Goal: Task Accomplishment & Management: Manage account settings

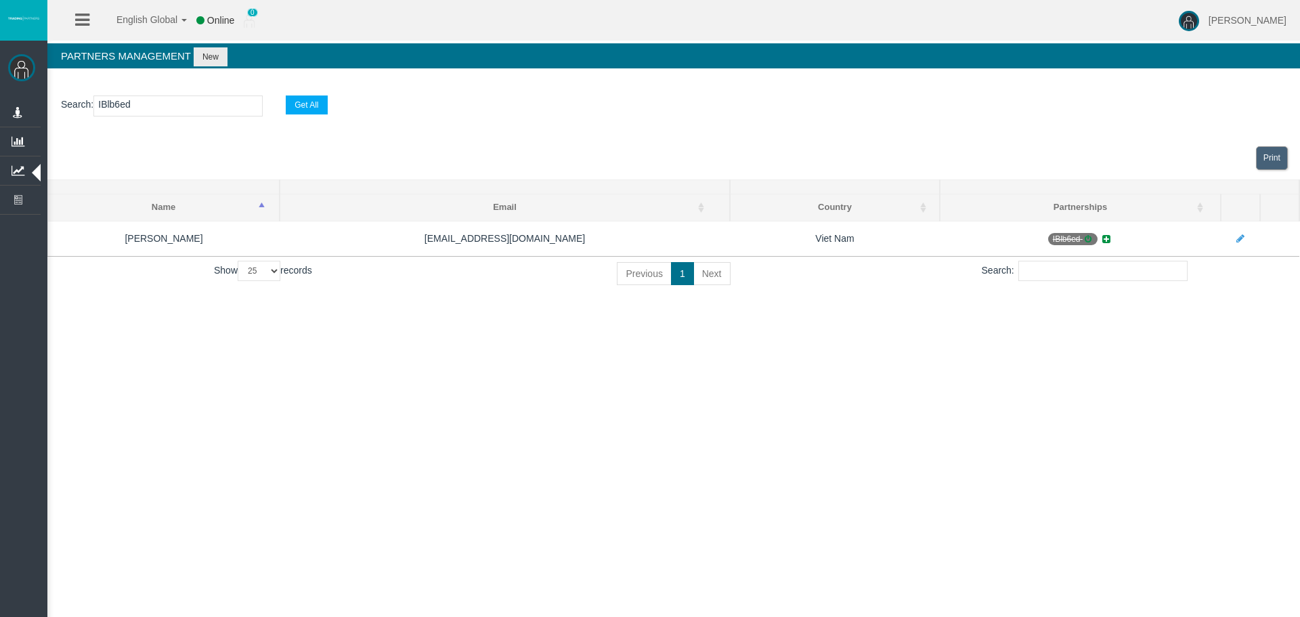
select select "25"
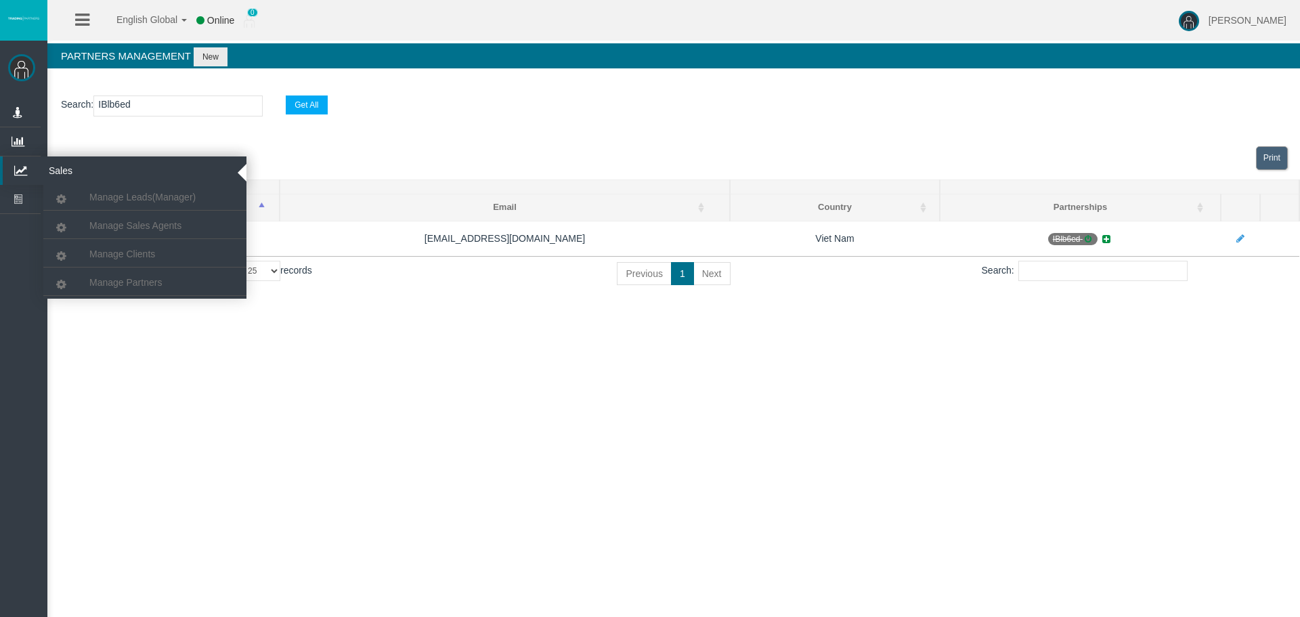
click at [28, 171] on icon at bounding box center [21, 170] width 36 height 28
click at [104, 248] on span "Manage Clients" at bounding box center [122, 253] width 66 height 11
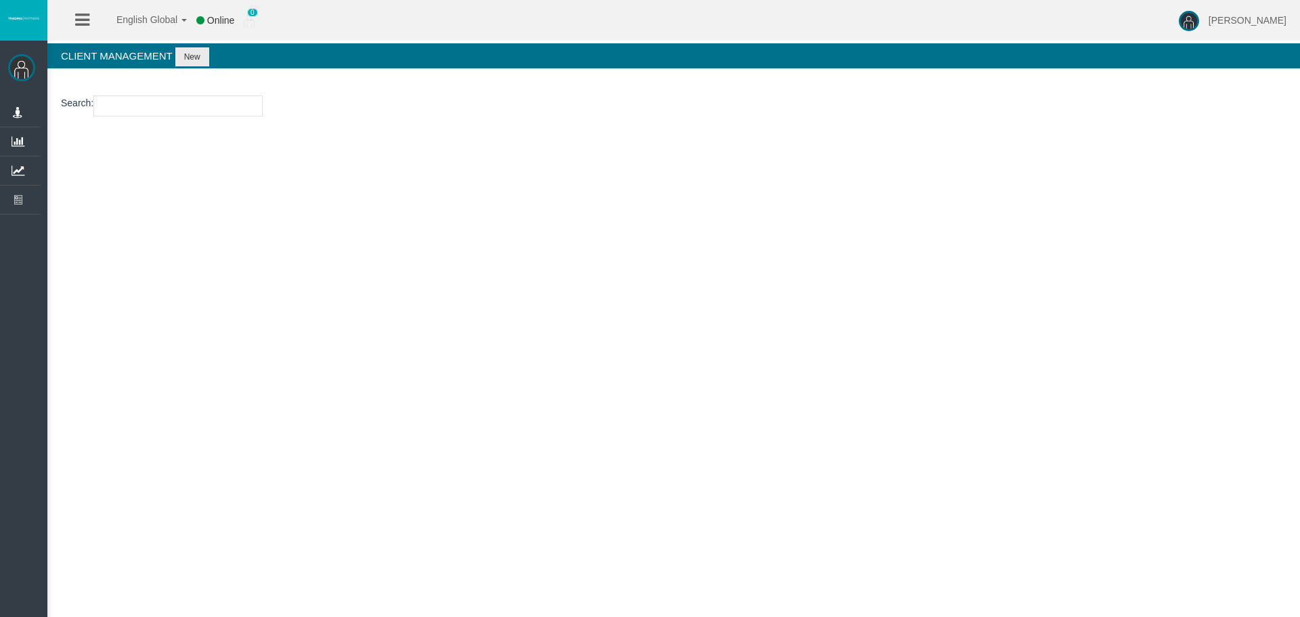
click at [123, 104] on input "number" at bounding box center [177, 105] width 169 height 21
paste input "15172744"
type input "15172744"
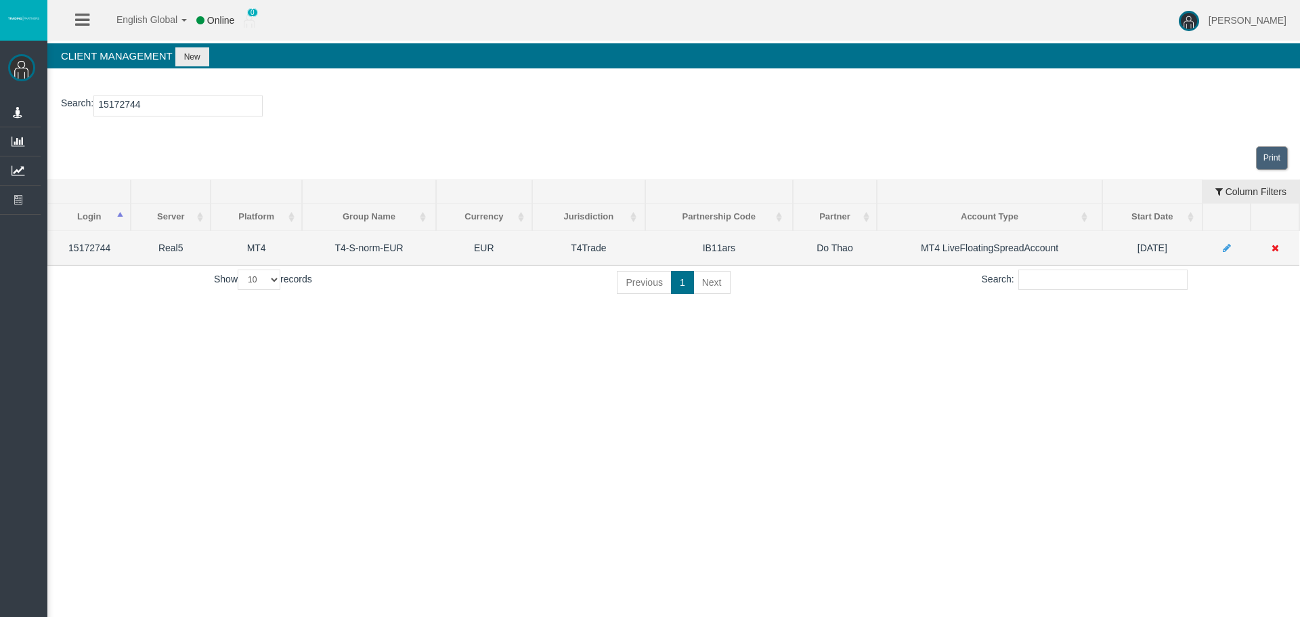
click at [1275, 244] on icon at bounding box center [1274, 247] width 7 height 9
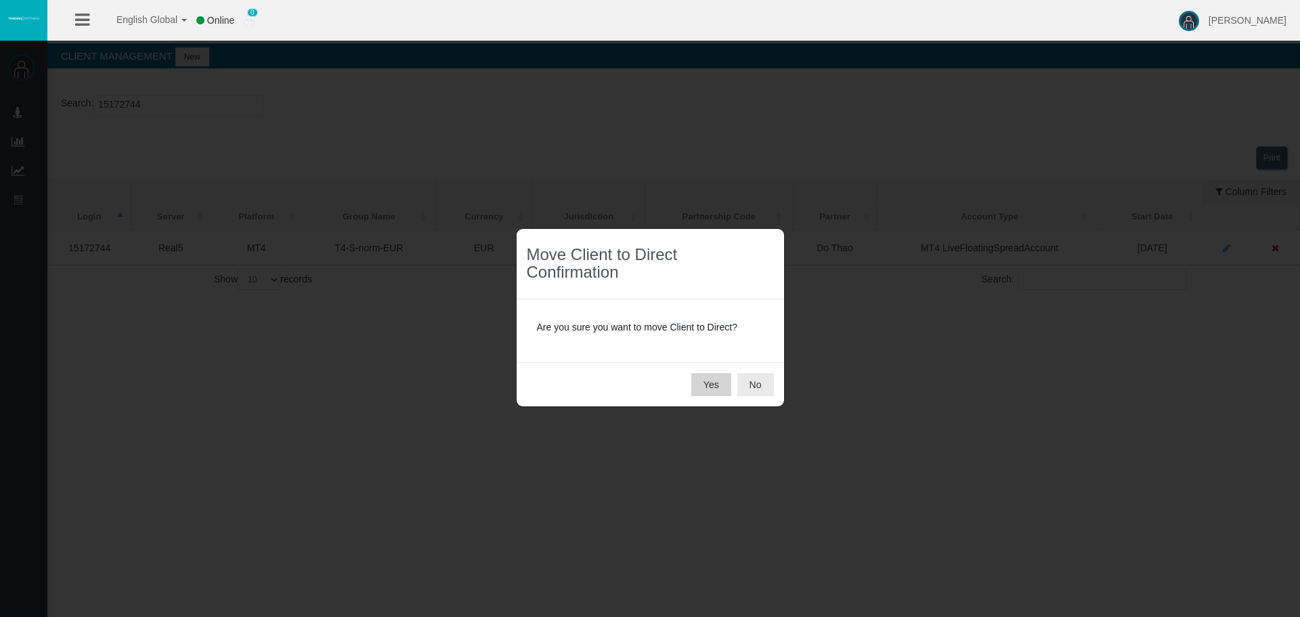
click at [718, 388] on button "Yes" at bounding box center [711, 384] width 40 height 23
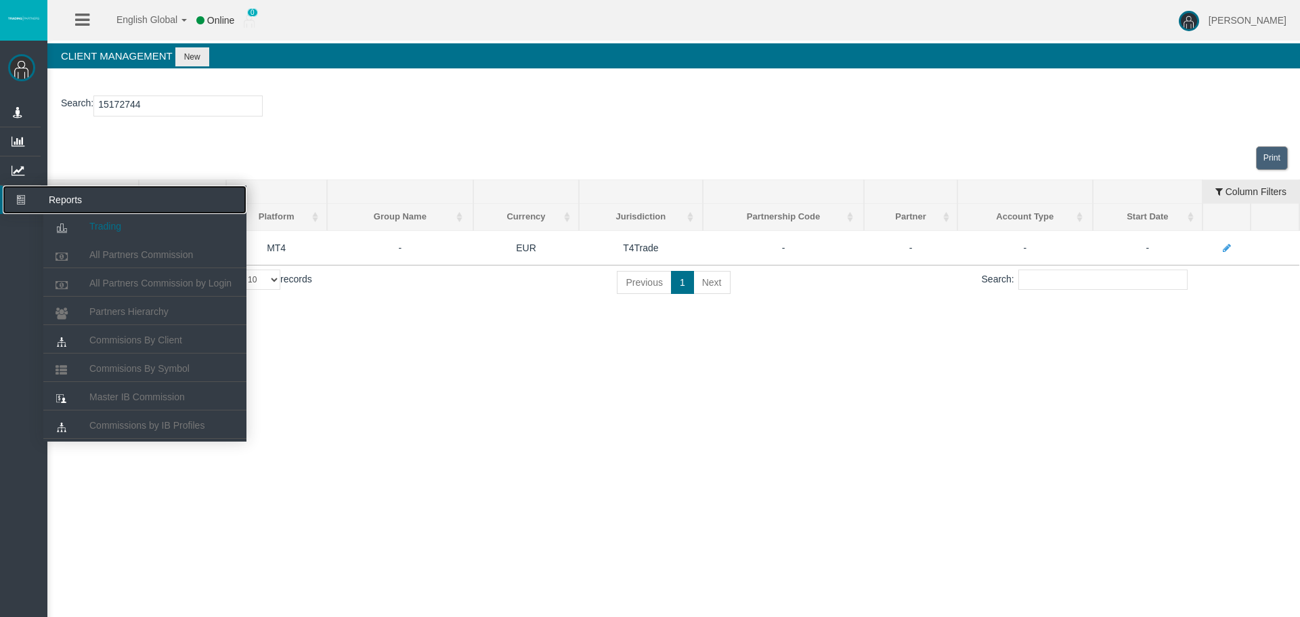
drag, startPoint x: 24, startPoint y: 202, endPoint x: 85, endPoint y: 222, distance: 64.7
click at [25, 202] on icon at bounding box center [21, 199] width 36 height 28
click at [121, 303] on link "Partners Hierarchy" at bounding box center [144, 311] width 203 height 24
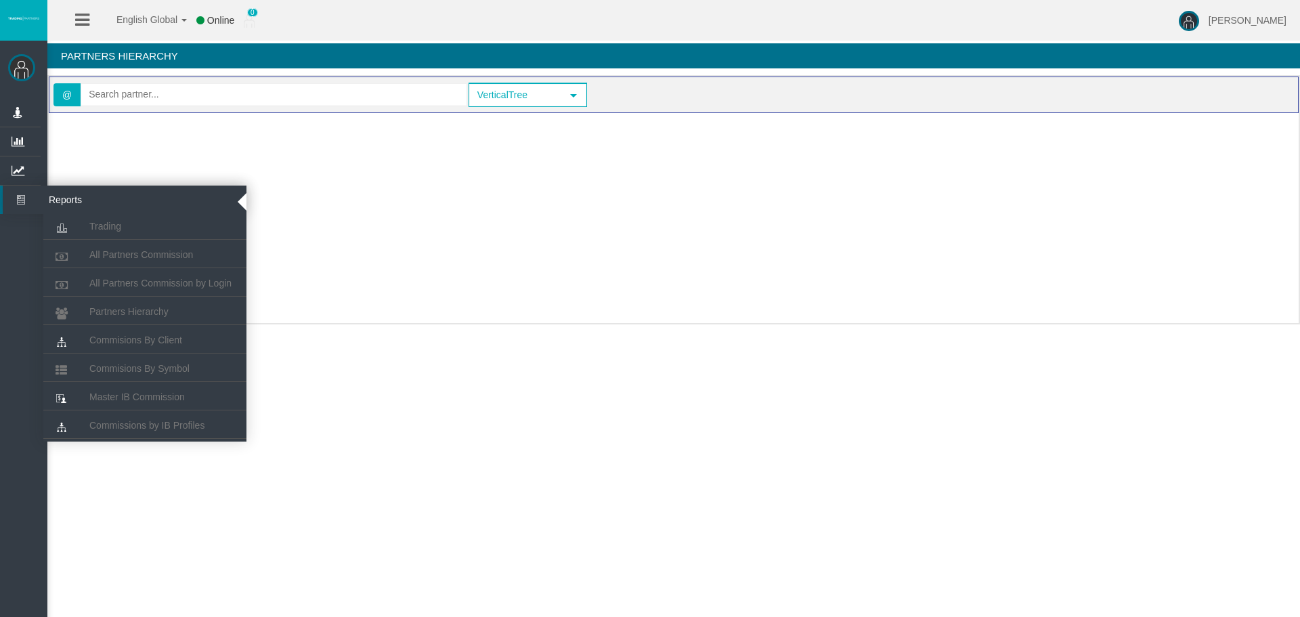
click at [18, 208] on icon at bounding box center [21, 199] width 36 height 28
click at [122, 345] on link "Commisions By Client" at bounding box center [144, 340] width 203 height 24
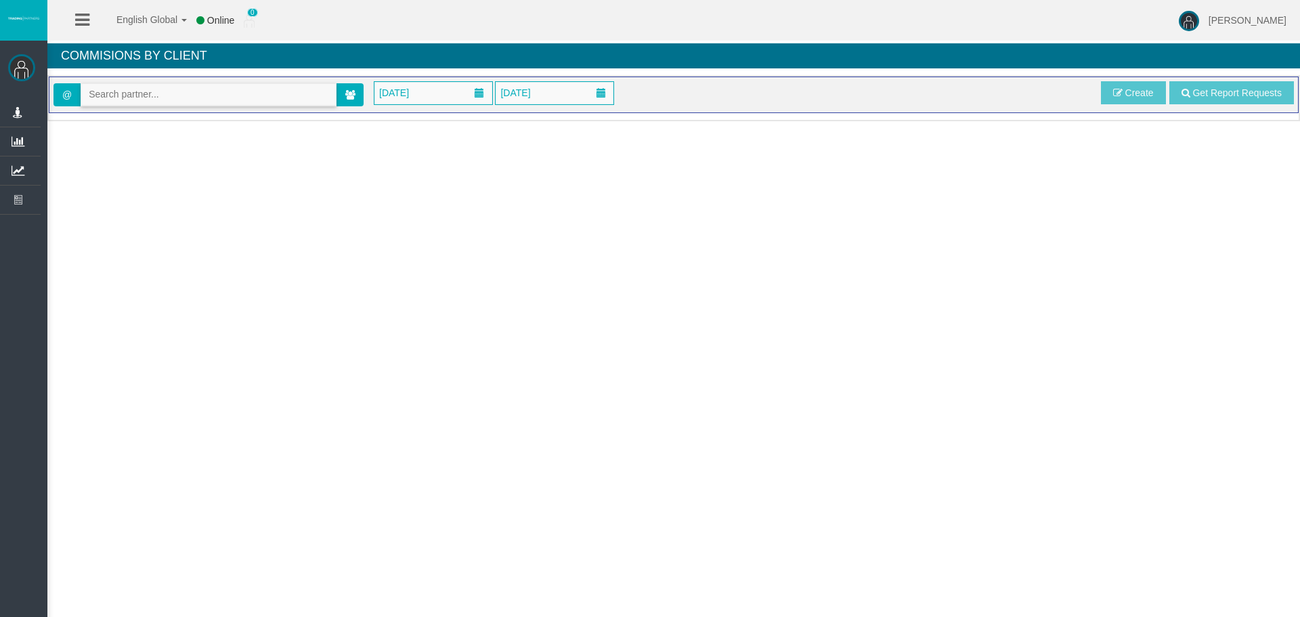
click at [118, 91] on input "text" at bounding box center [208, 94] width 255 height 21
paste input "IB11ars"
click at [122, 123] on li "[36468] Do [PERSON_NAME]" at bounding box center [208, 118] width 255 height 22
type input "[EMAIL_ADDRESS][DOMAIN_NAME]"
click at [404, 89] on span "[DATE]" at bounding box center [394, 92] width 38 height 19
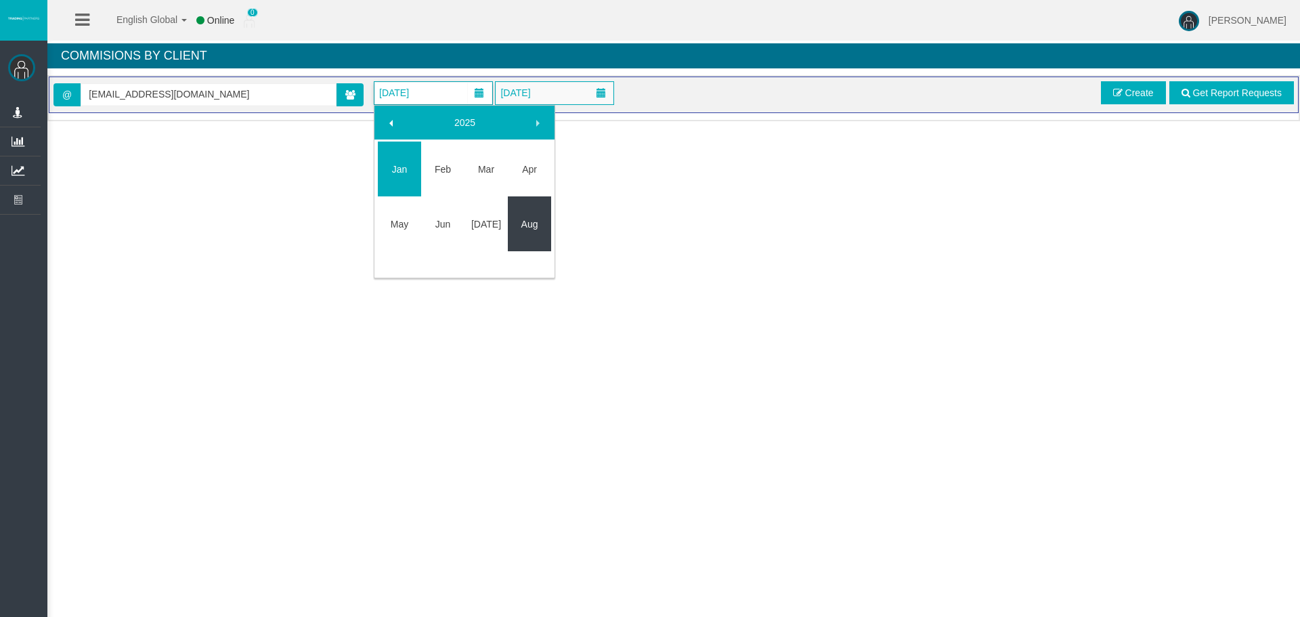
click at [525, 220] on link "Aug" at bounding box center [529, 224] width 43 height 24
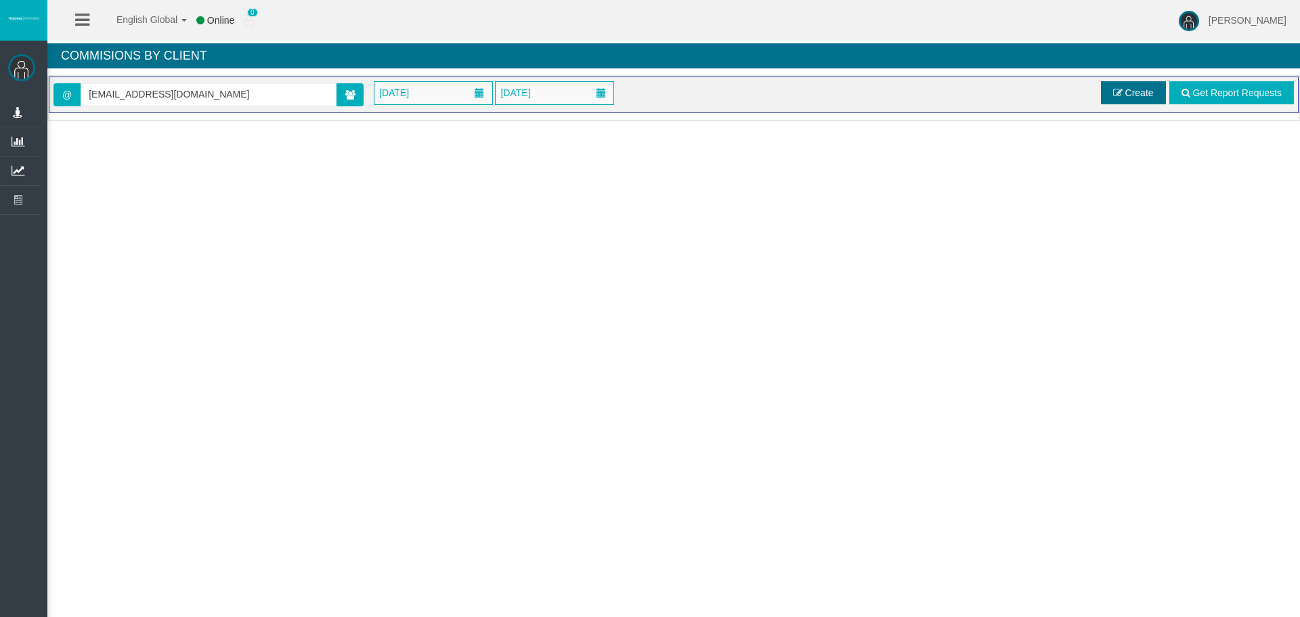
click at [1127, 95] on span "Create" at bounding box center [1139, 92] width 28 height 11
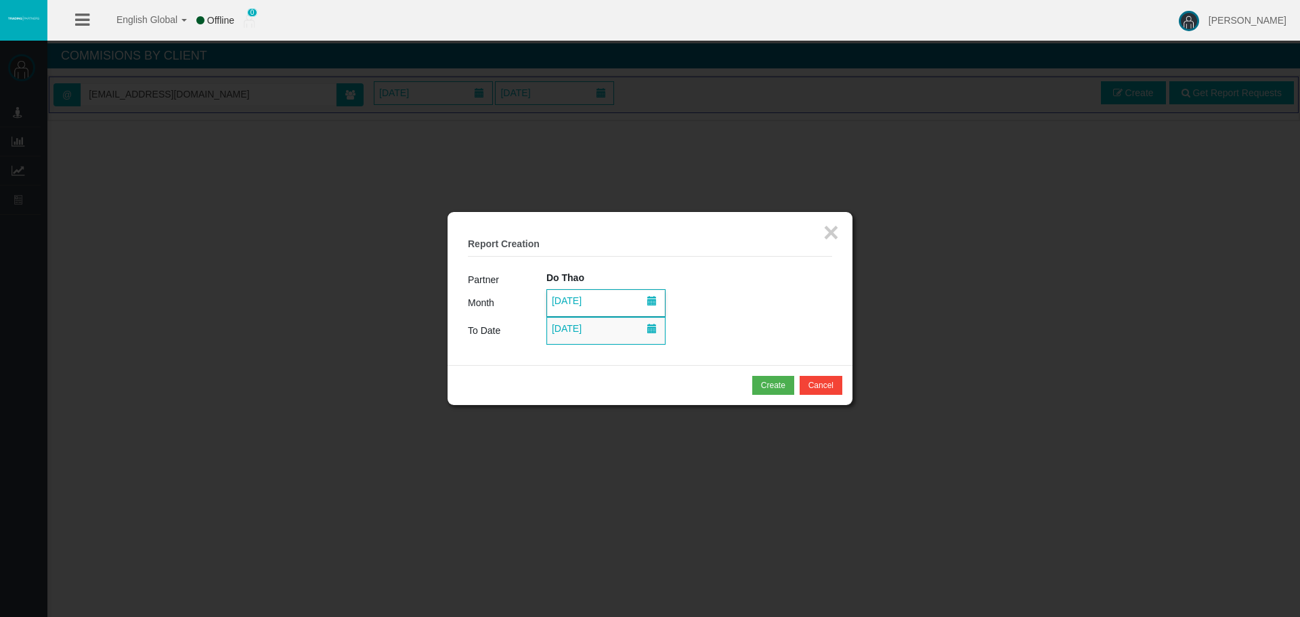
click at [585, 299] on span "[DATE]" at bounding box center [567, 300] width 38 height 19
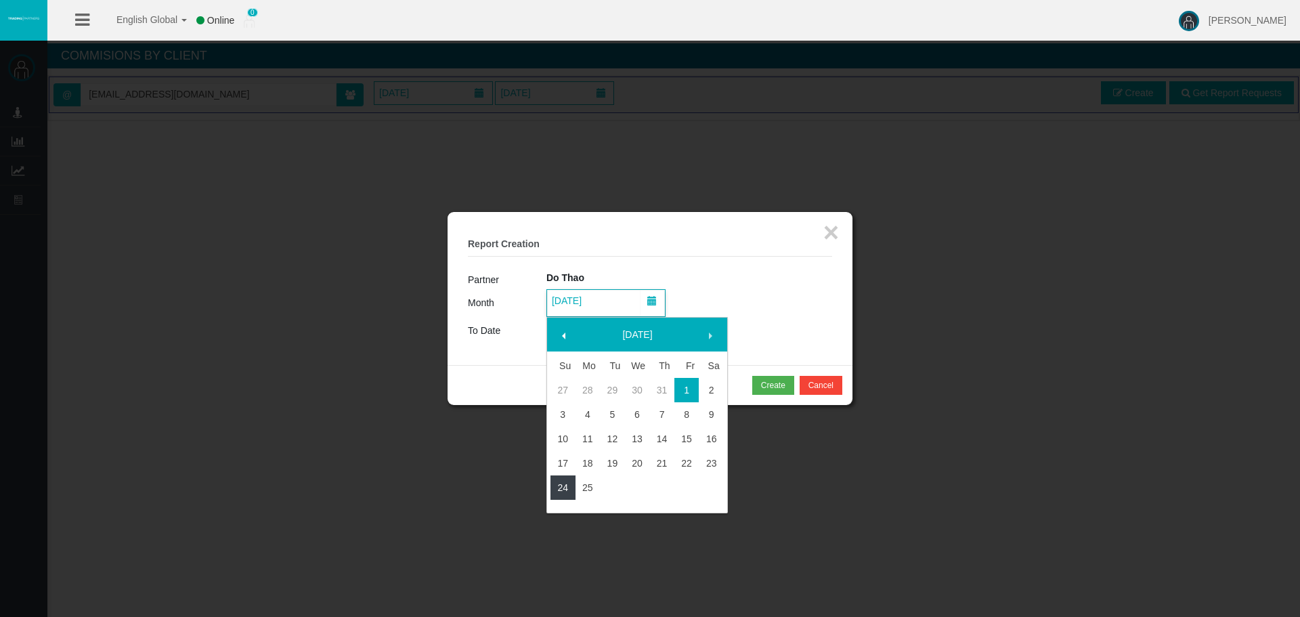
click at [558, 489] on link "24" at bounding box center [562, 487] width 25 height 24
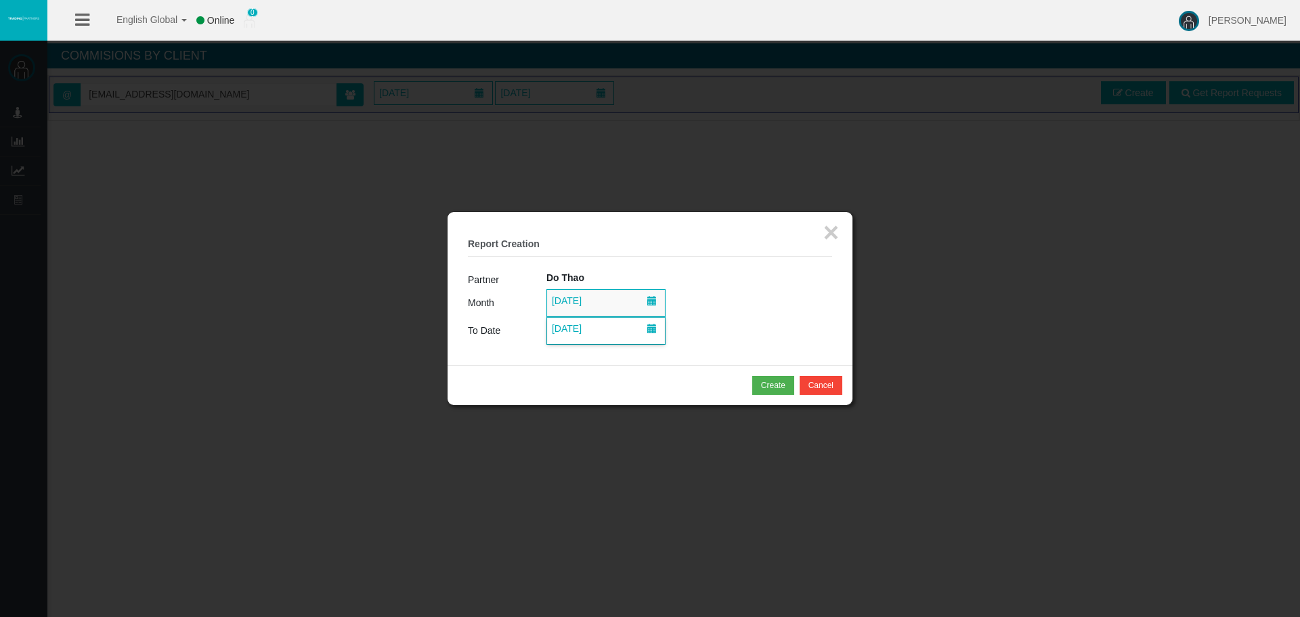
click at [586, 330] on span "[DATE]" at bounding box center [567, 328] width 38 height 19
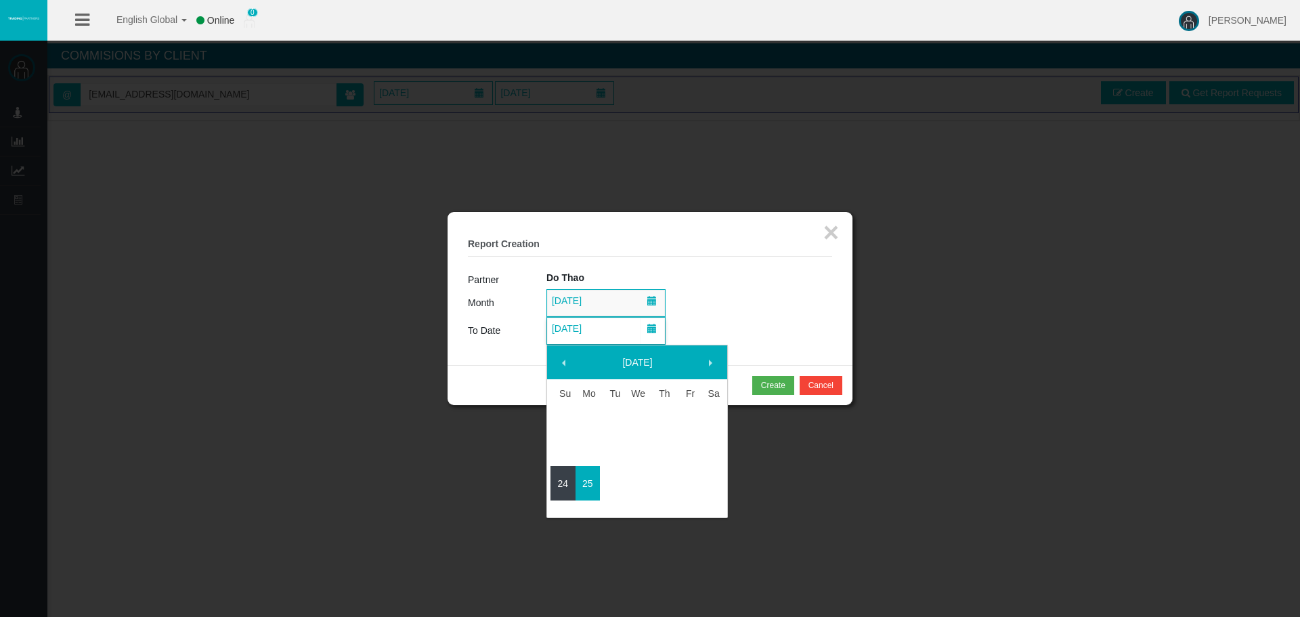
click at [563, 490] on link "24" at bounding box center [562, 483] width 25 height 24
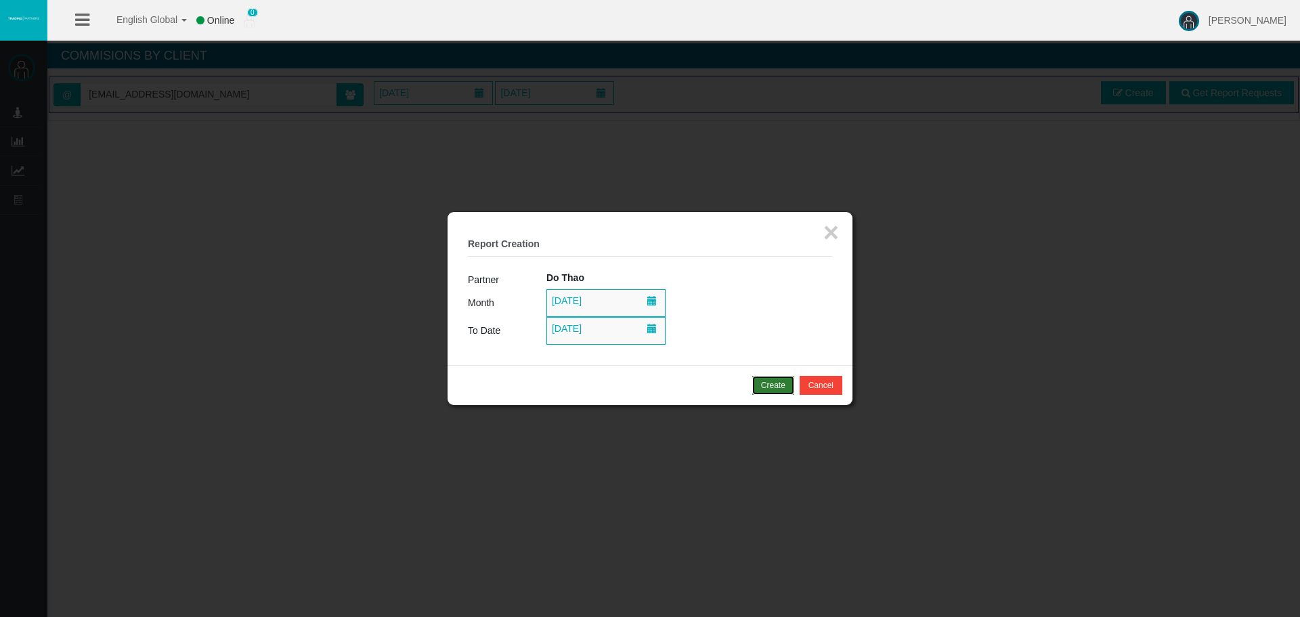
click at [774, 393] on button "Create" at bounding box center [773, 385] width 42 height 19
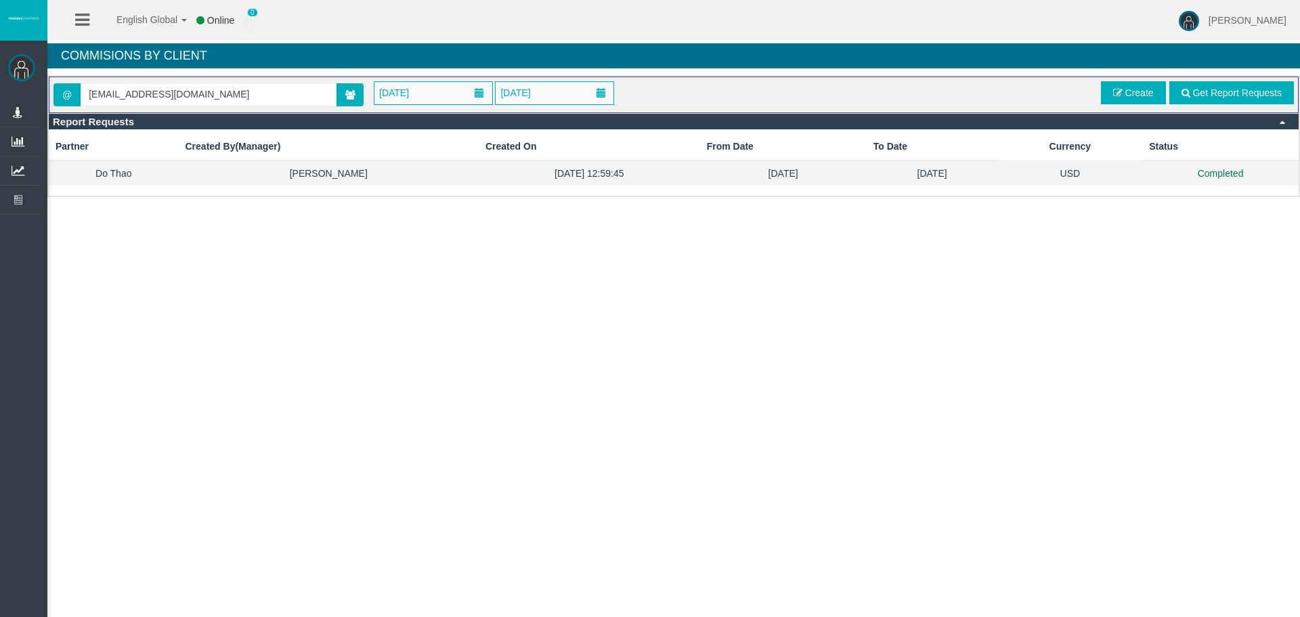
click at [1113, 179] on td "USD" at bounding box center [1070, 172] width 145 height 25
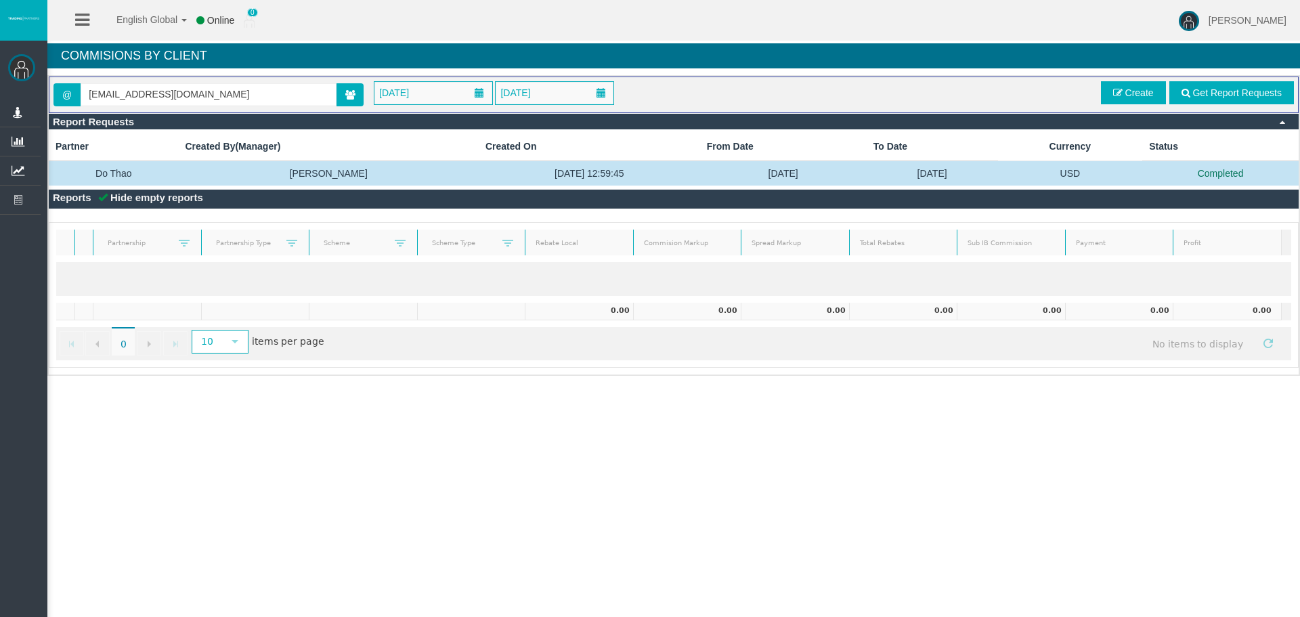
click at [760, 168] on td "[DATE]" at bounding box center [783, 172] width 167 height 25
click at [1194, 171] on td "Completed" at bounding box center [1220, 172] width 156 height 25
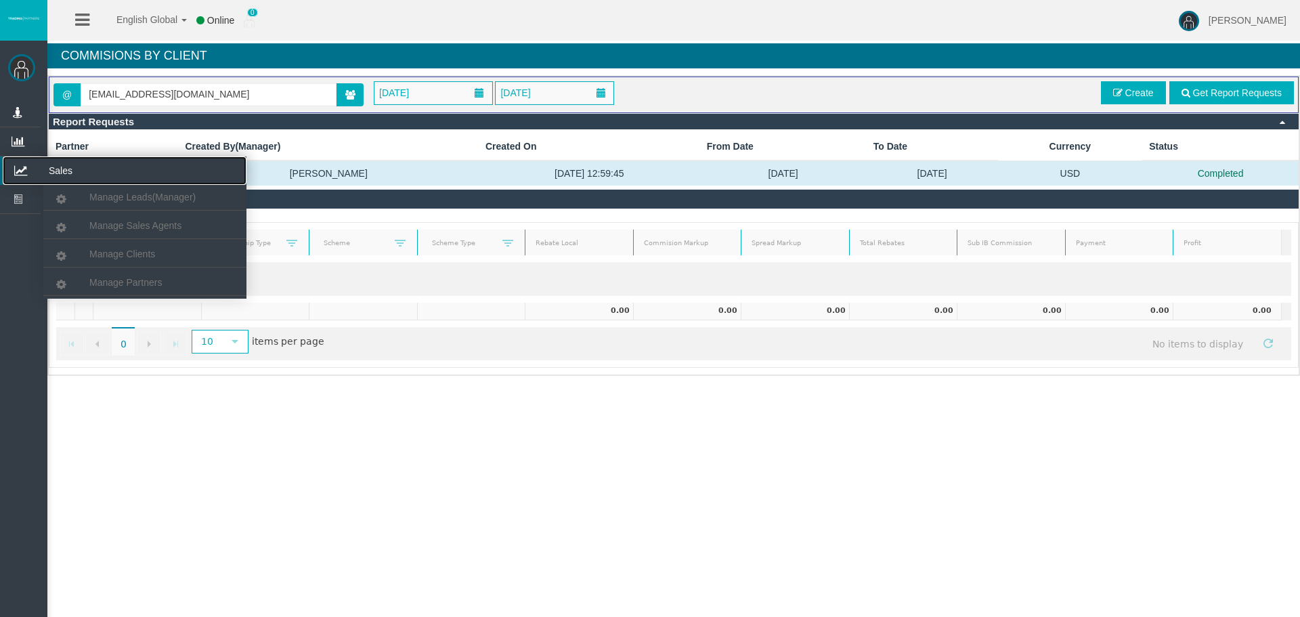
click at [26, 169] on icon at bounding box center [21, 170] width 36 height 28
click at [126, 279] on span "Manage Partners" at bounding box center [125, 282] width 72 height 11
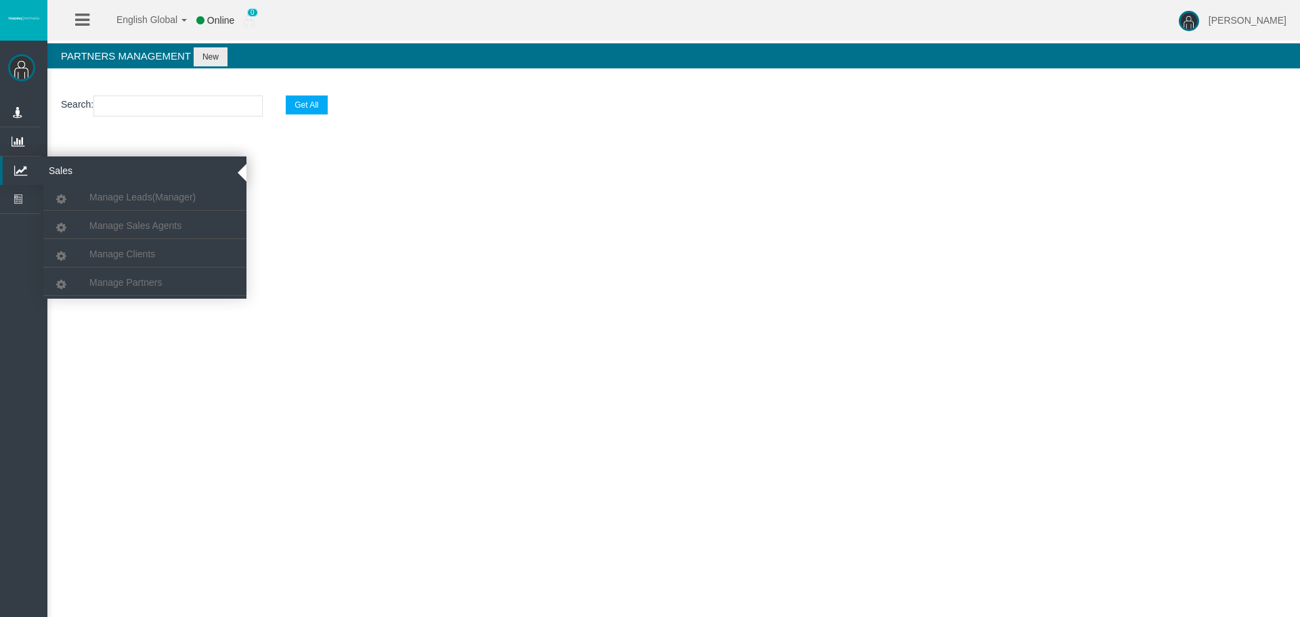
click at [21, 172] on icon at bounding box center [21, 170] width 36 height 28
click at [104, 249] on span "Manage Clients" at bounding box center [122, 253] width 66 height 11
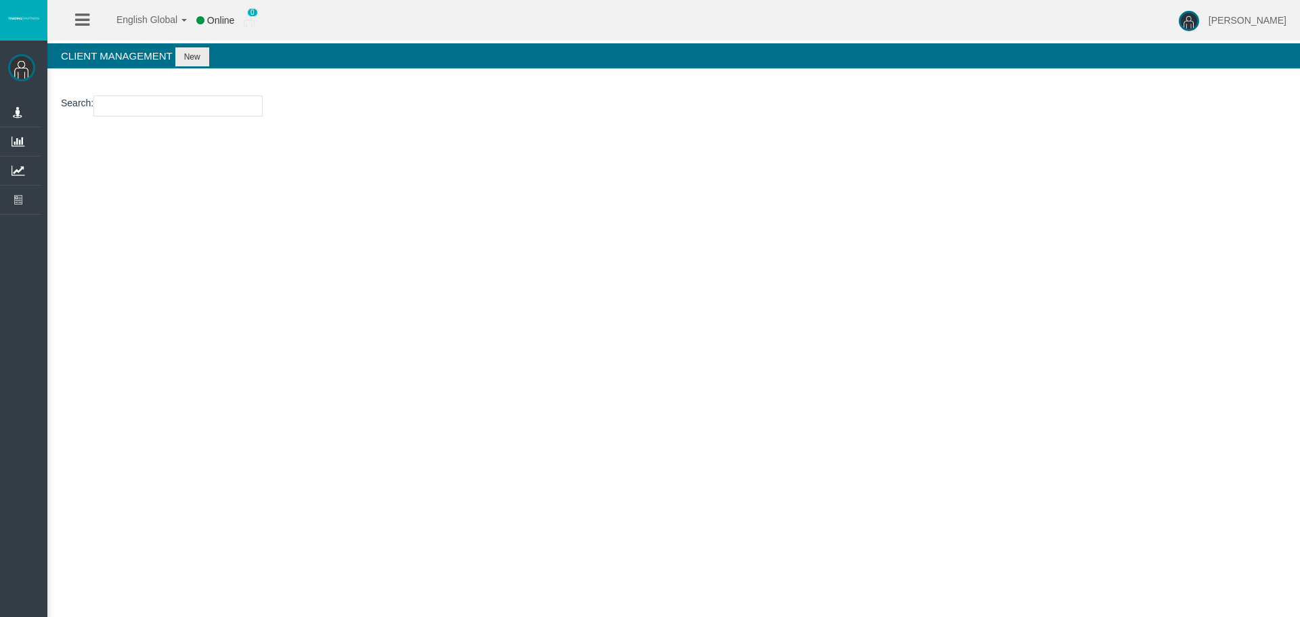
click at [139, 112] on input "number" at bounding box center [177, 105] width 169 height 21
paste input "15172756"
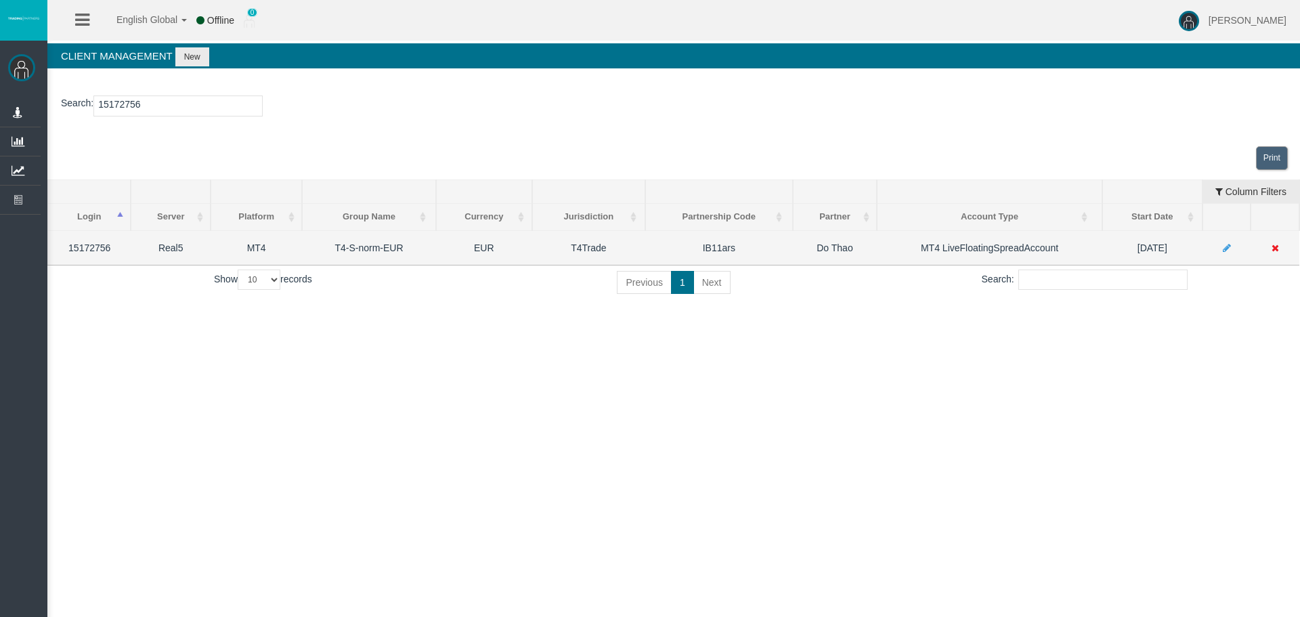
type input "15172756"
click at [1273, 250] on icon at bounding box center [1274, 247] width 7 height 9
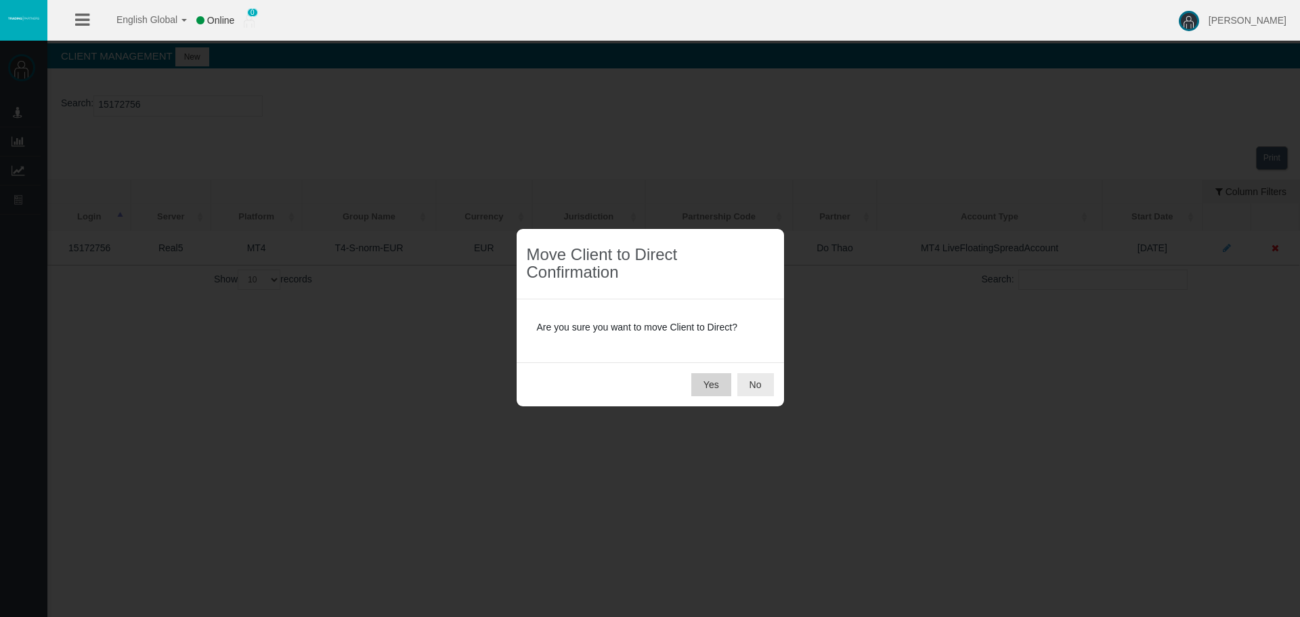
click at [709, 384] on button "Yes" at bounding box center [711, 384] width 40 height 23
